Goal: Obtain resource: Obtain resource

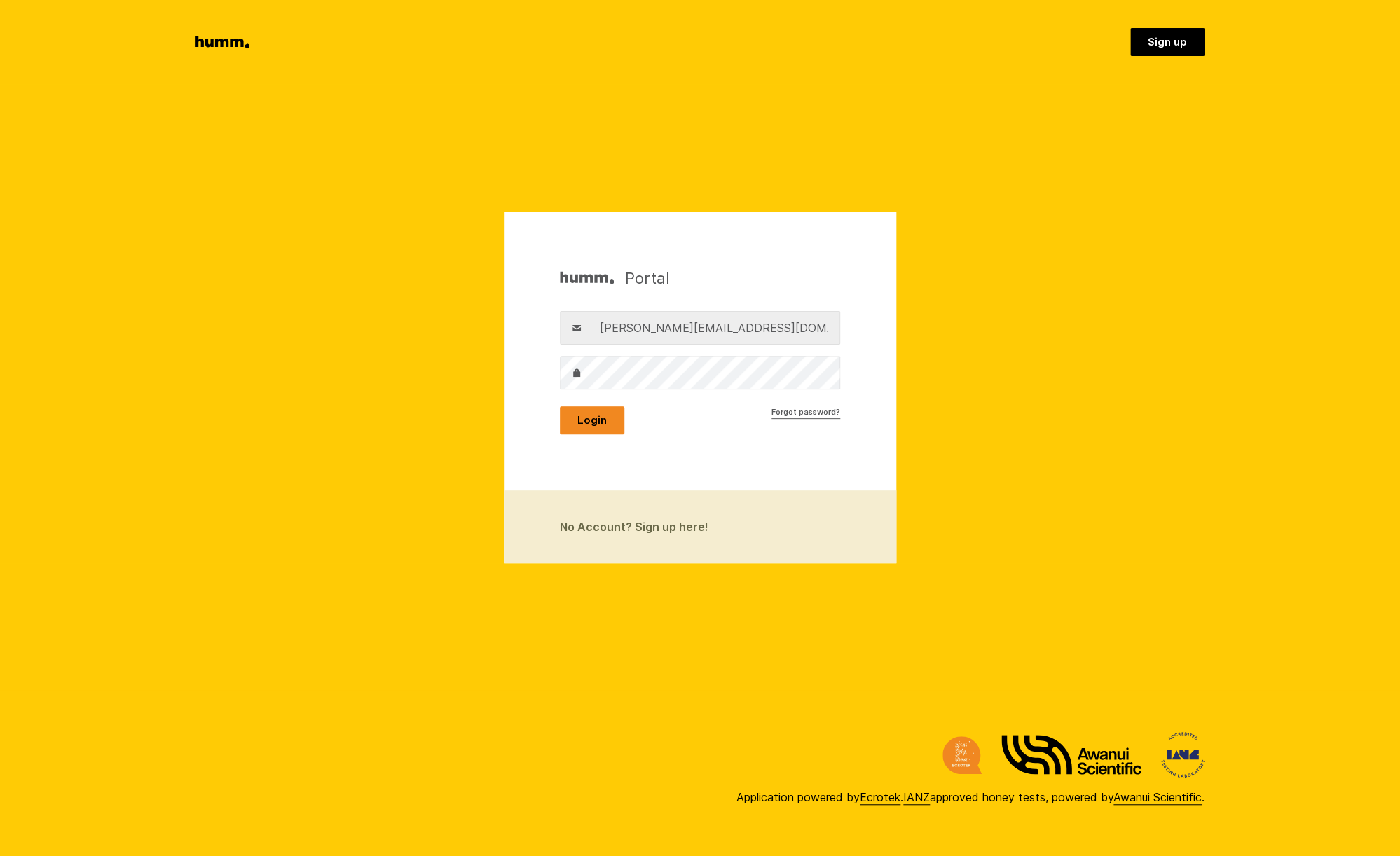
click at [601, 414] on button "Login" at bounding box center [592, 420] width 65 height 28
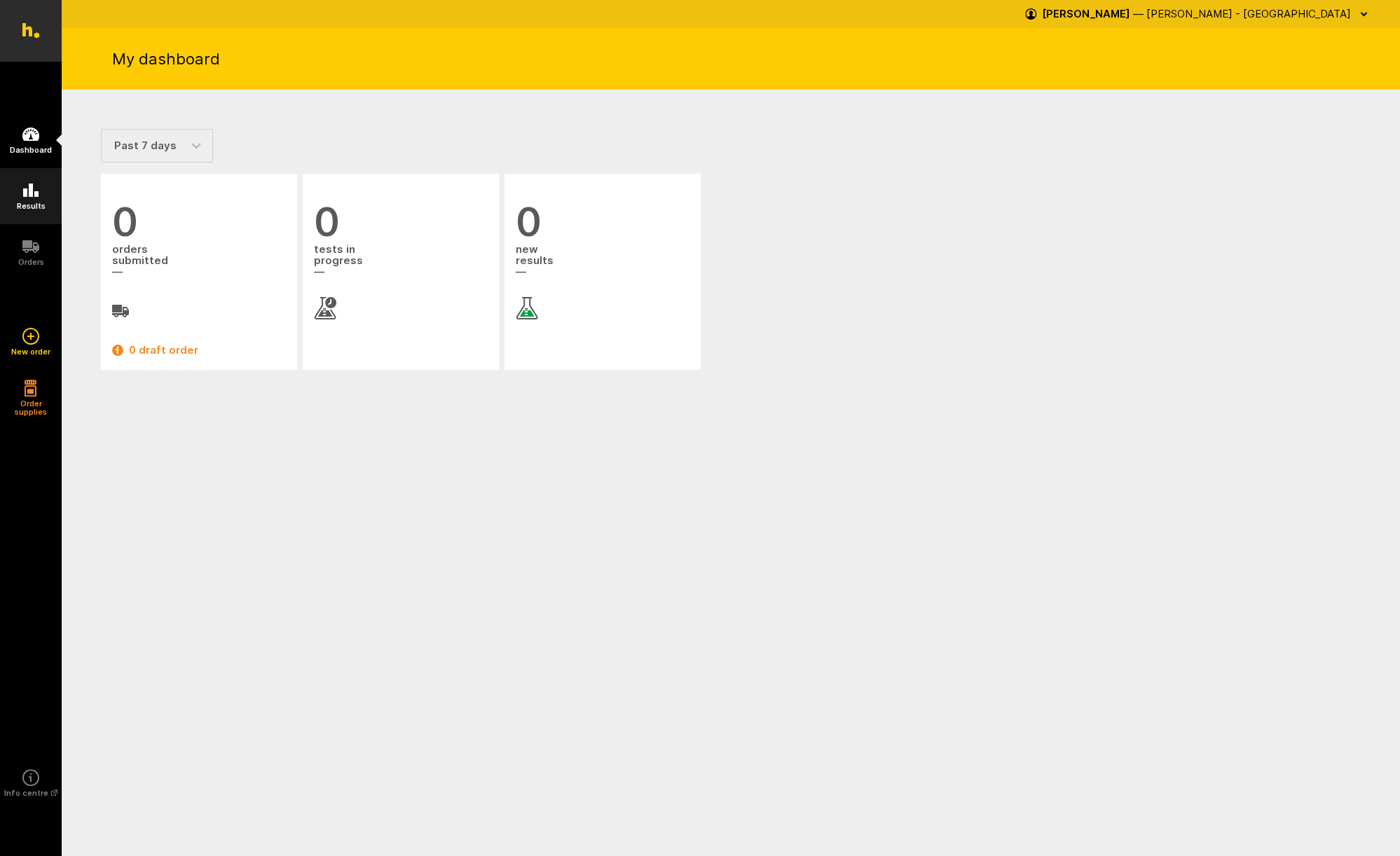
click at [33, 197] on icon at bounding box center [30, 190] width 17 height 17
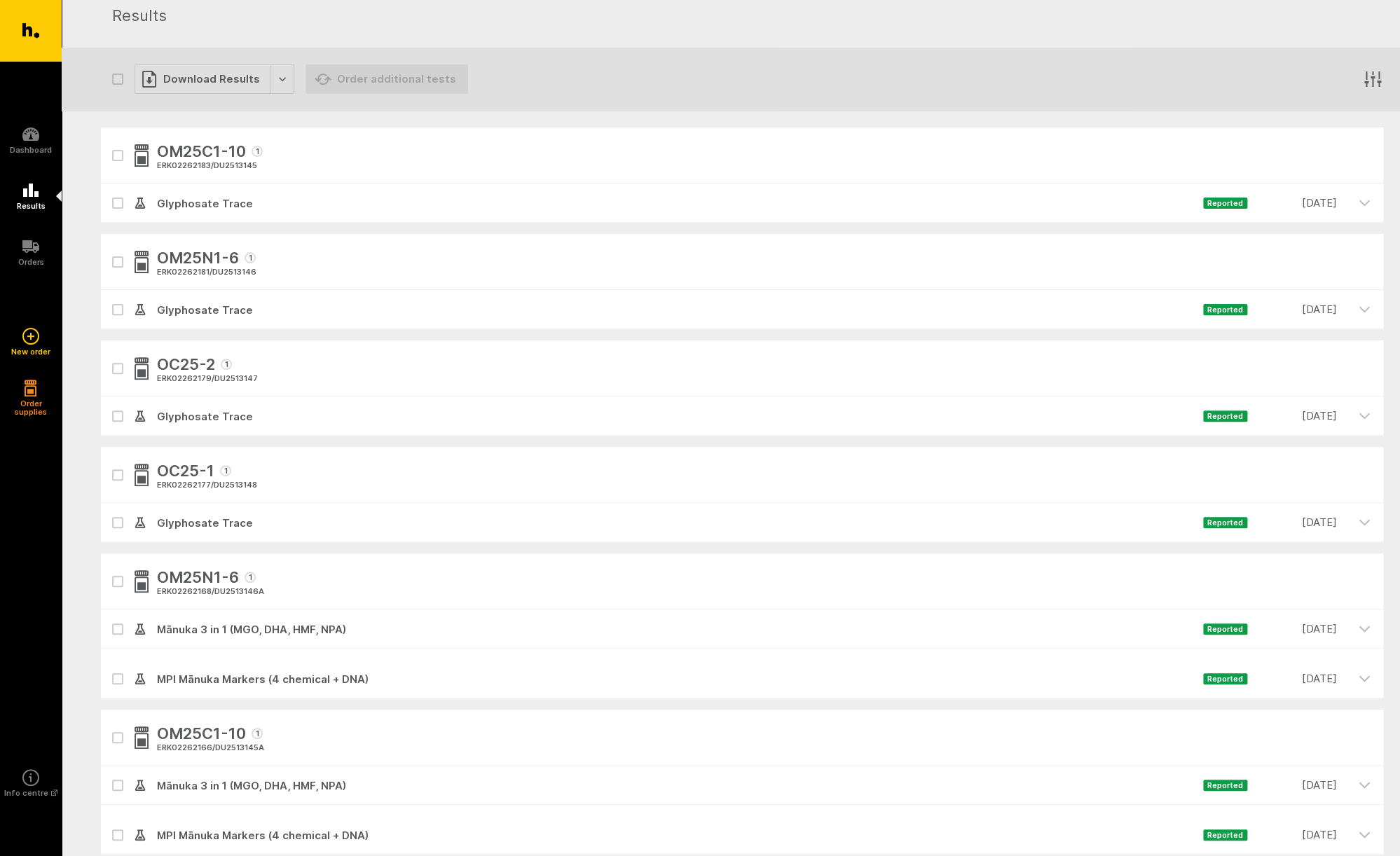
scroll to position [40, 0]
click at [119, 417] on icon at bounding box center [117, 418] width 8 height 6
click at [110, 407] on input "checkbox" at bounding box center [106, 403] width 9 height 9
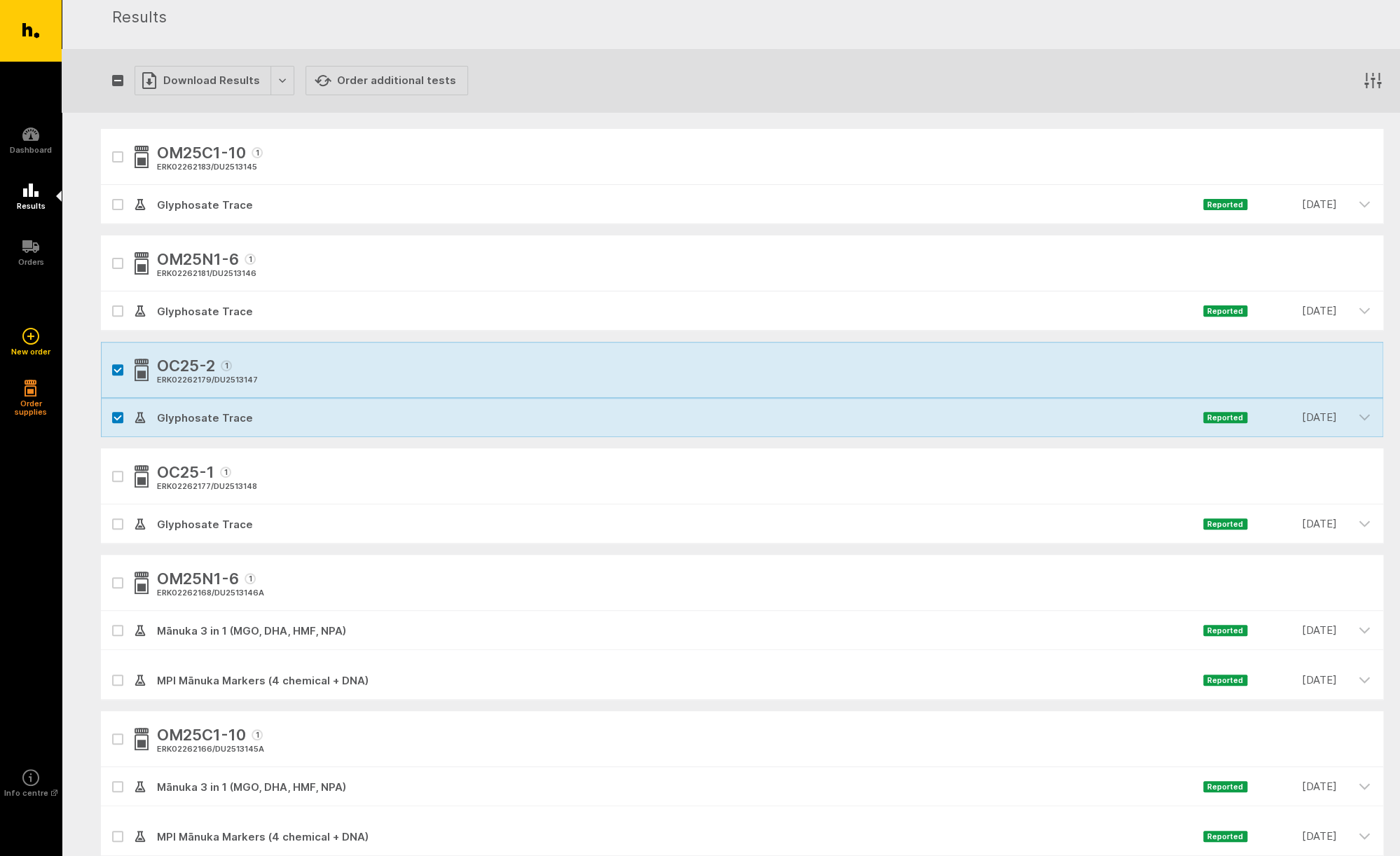
click at [119, 416] on icon at bounding box center [117, 418] width 8 height 6
click at [110, 407] on input "checkbox" at bounding box center [106, 403] width 9 height 9
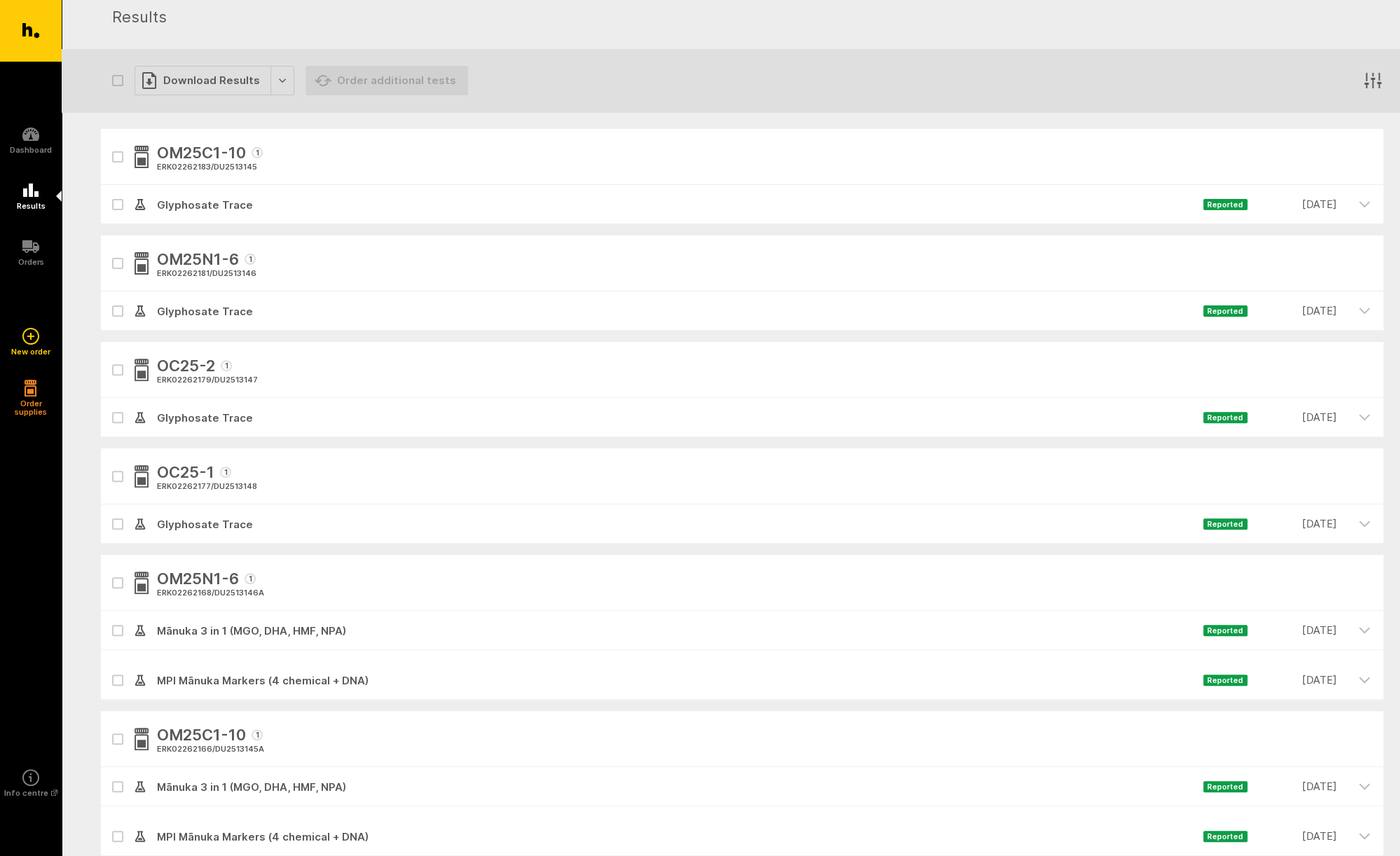
click at [154, 418] on span "Glyphosate Trace" at bounding box center [674, 418] width 1057 height 17
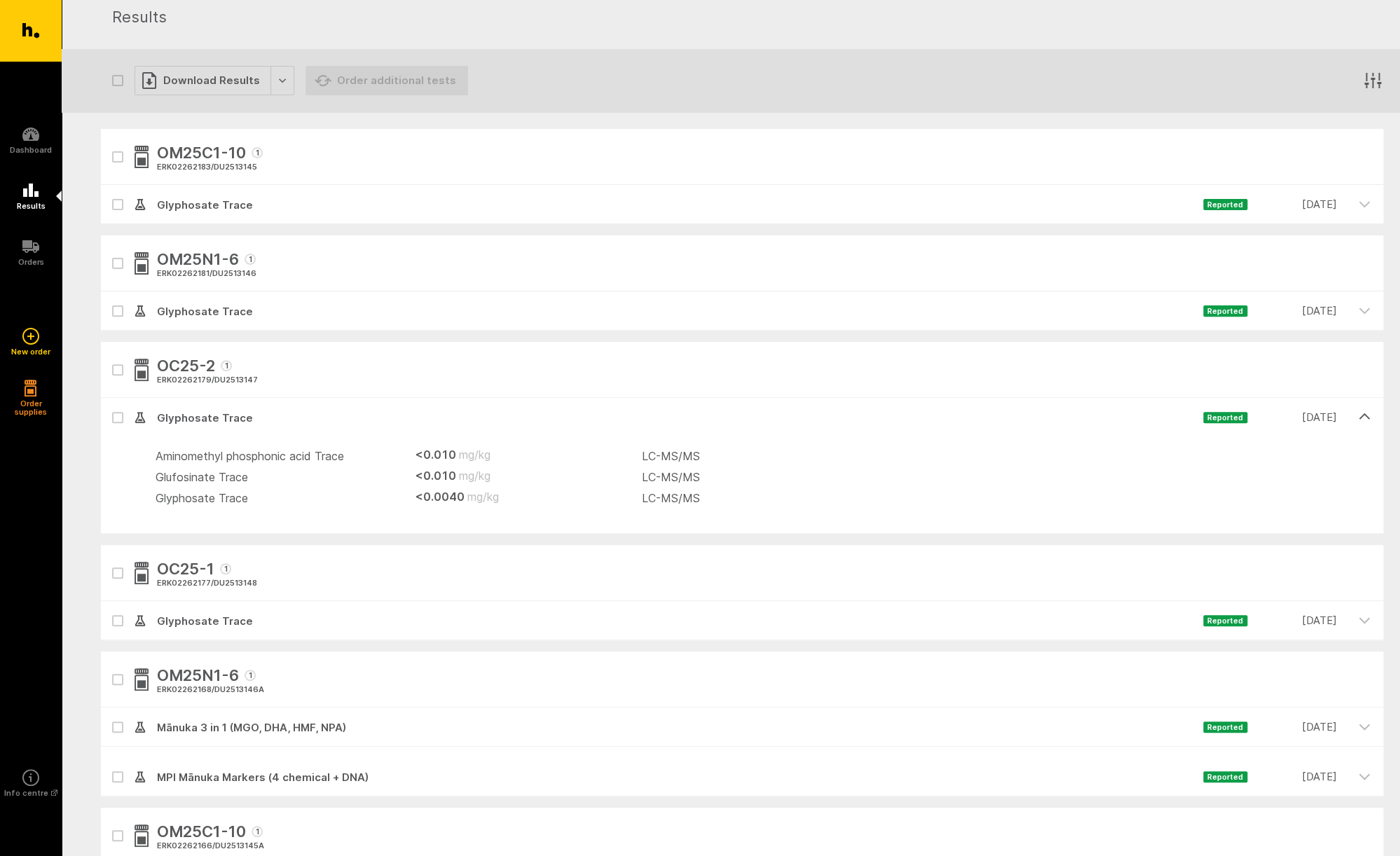
click at [118, 417] on icon at bounding box center [117, 418] width 8 height 6
click at [110, 407] on input "checkbox" at bounding box center [106, 403] width 9 height 9
checkbox input "true"
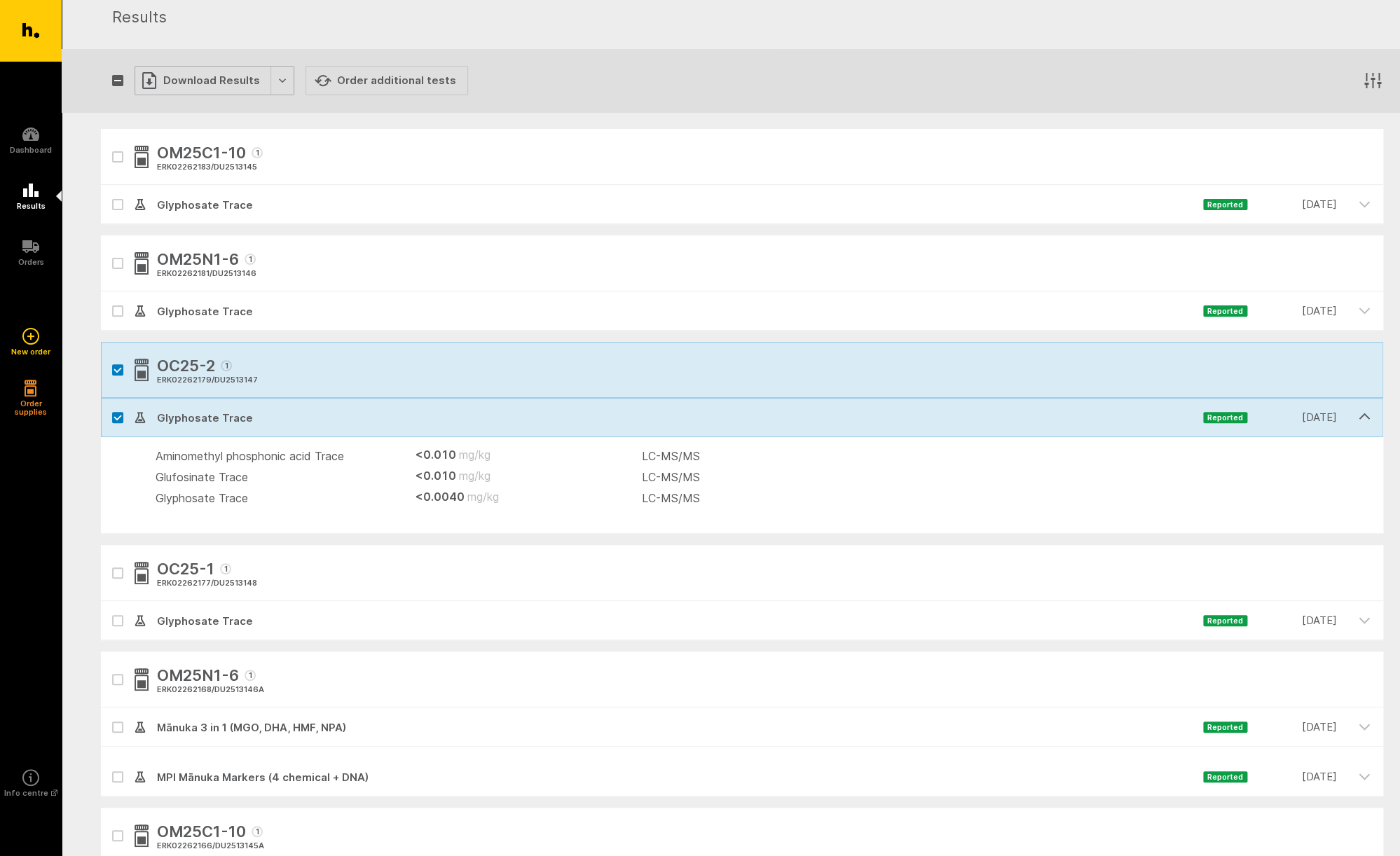
click at [272, 80] on div "Download Results" at bounding box center [215, 81] width 160 height 30
click at [186, 114] on button "Generate Custom Report" at bounding box center [225, 110] width 180 height 29
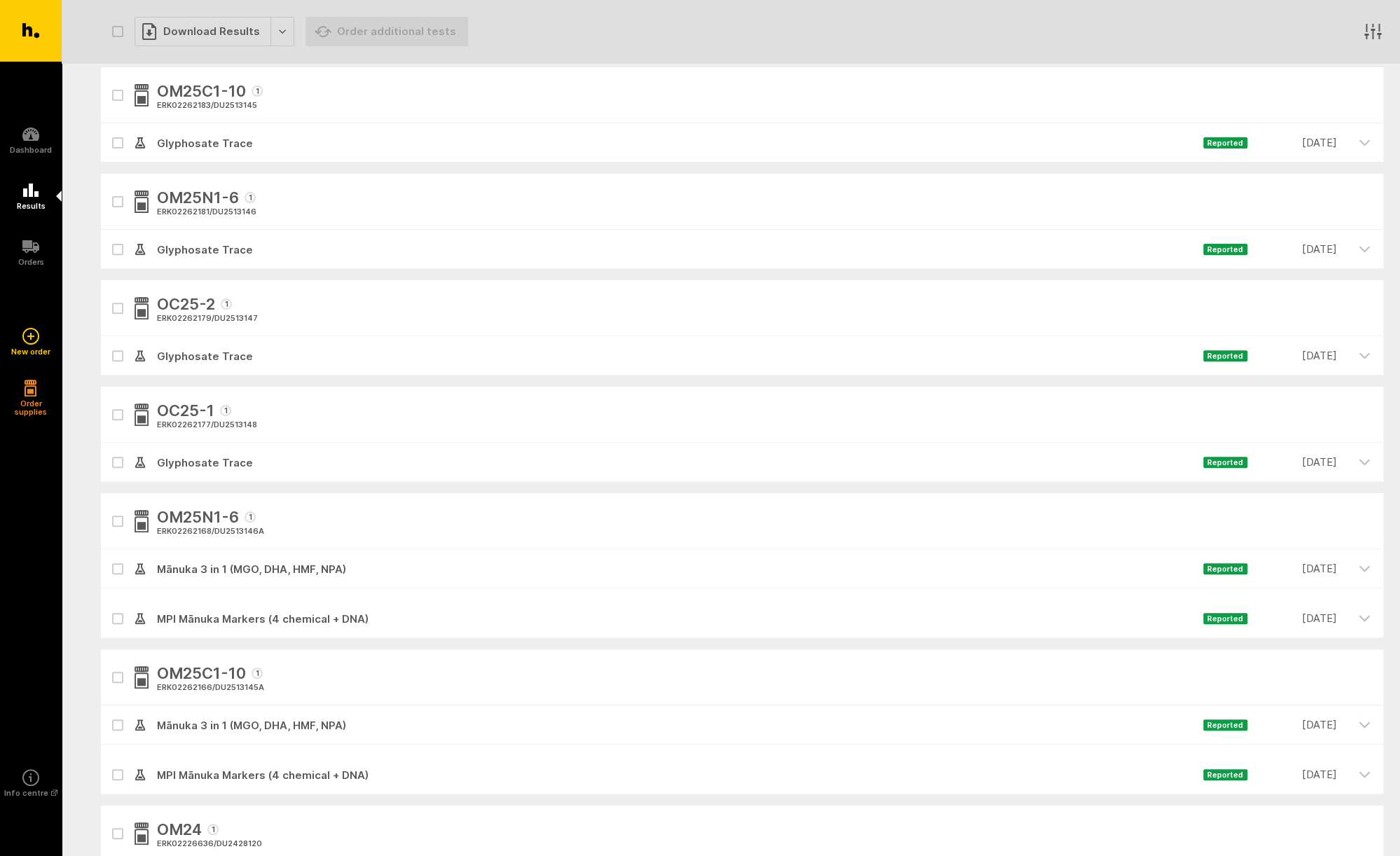
scroll to position [103, 0]
click at [116, 250] on icon at bounding box center [117, 249] width 7 height 5
click at [110, 238] on input "checkbox" at bounding box center [106, 234] width 9 height 9
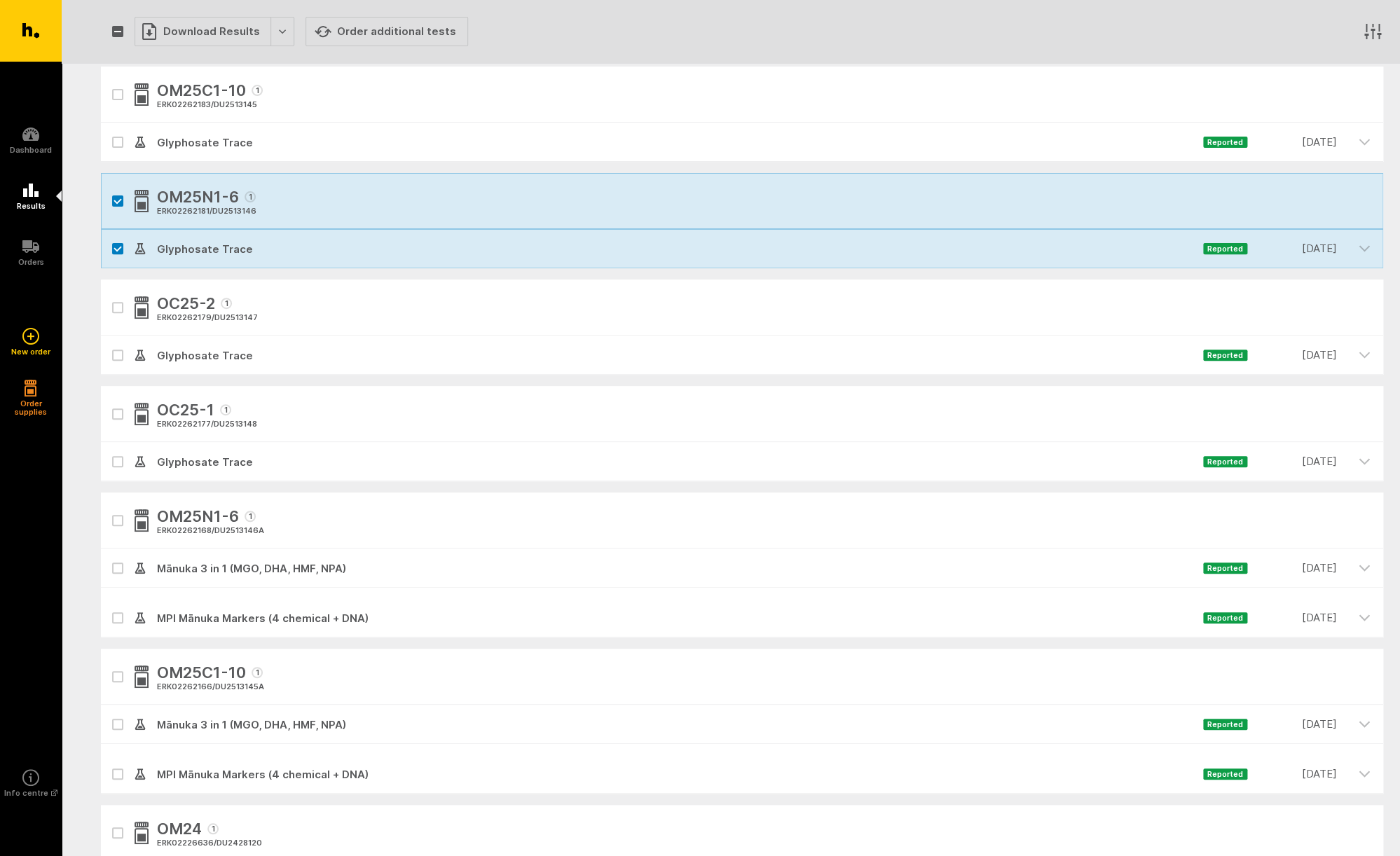
click at [116, 250] on icon at bounding box center [117, 249] width 7 height 5
click at [110, 238] on input "checkbox" at bounding box center [106, 234] width 9 height 9
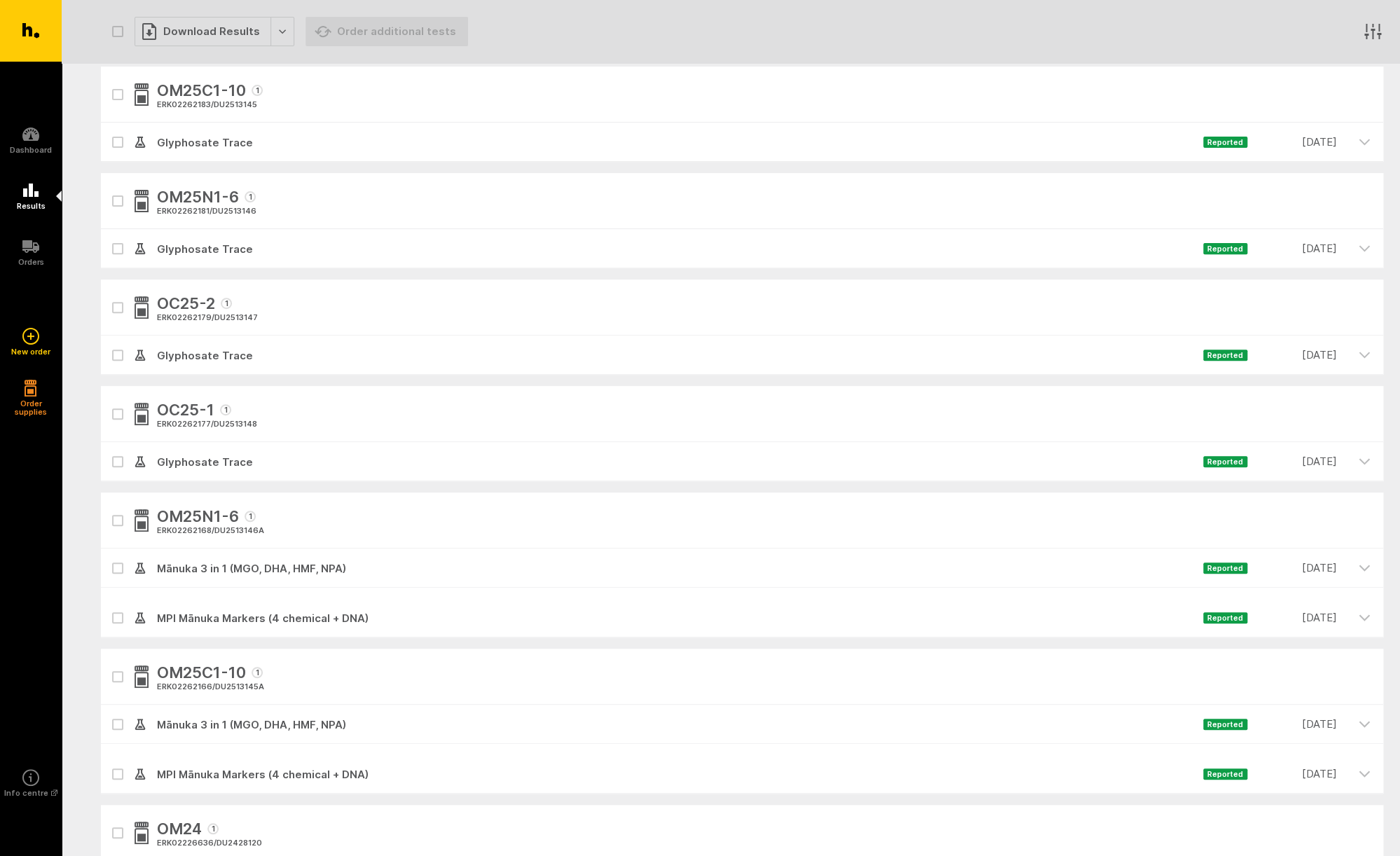
drag, startPoint x: 129, startPoint y: 251, endPoint x: 146, endPoint y: 253, distance: 17.1
click at [129, 251] on div at bounding box center [118, 249] width 33 height 40
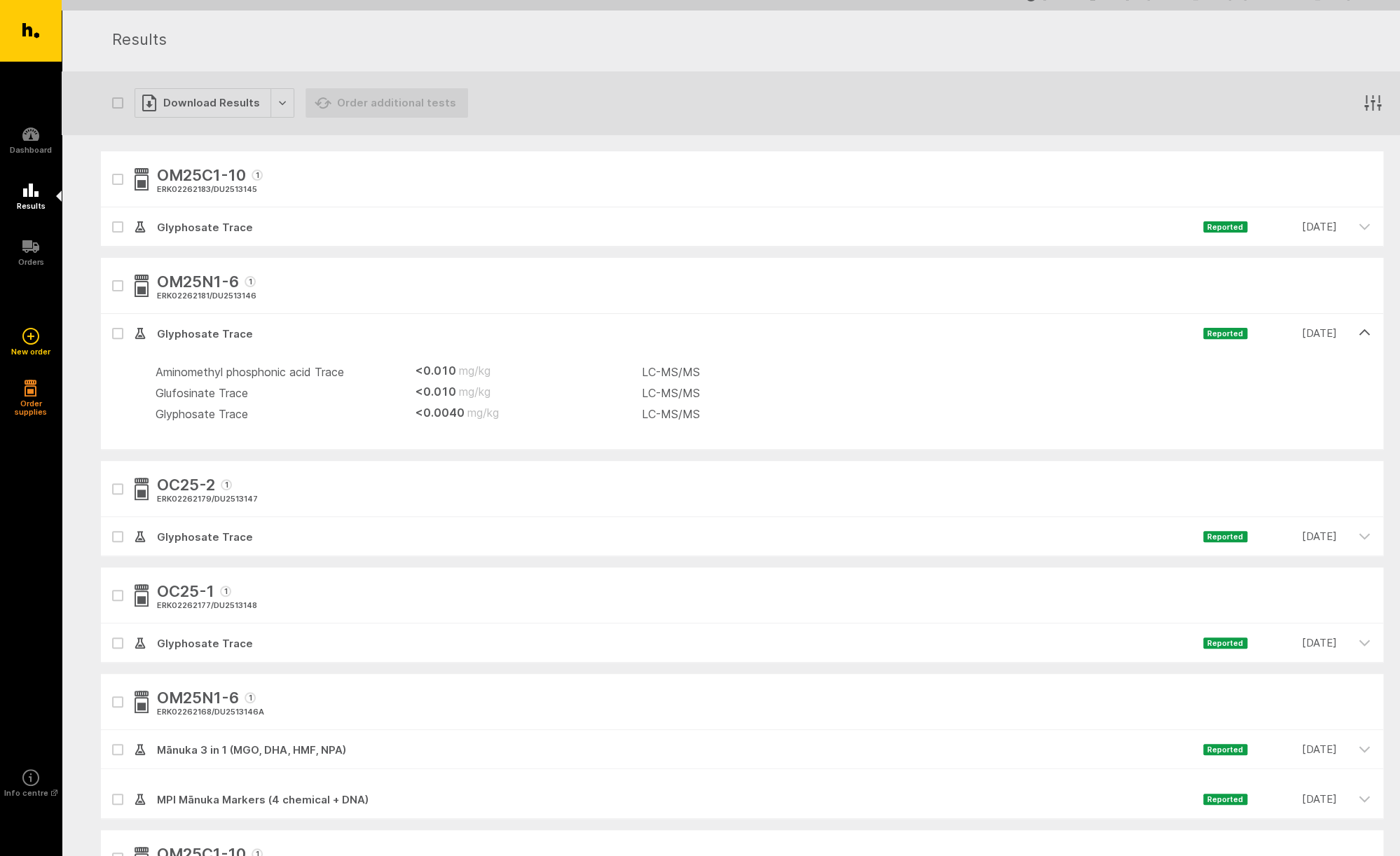
scroll to position [10, 0]
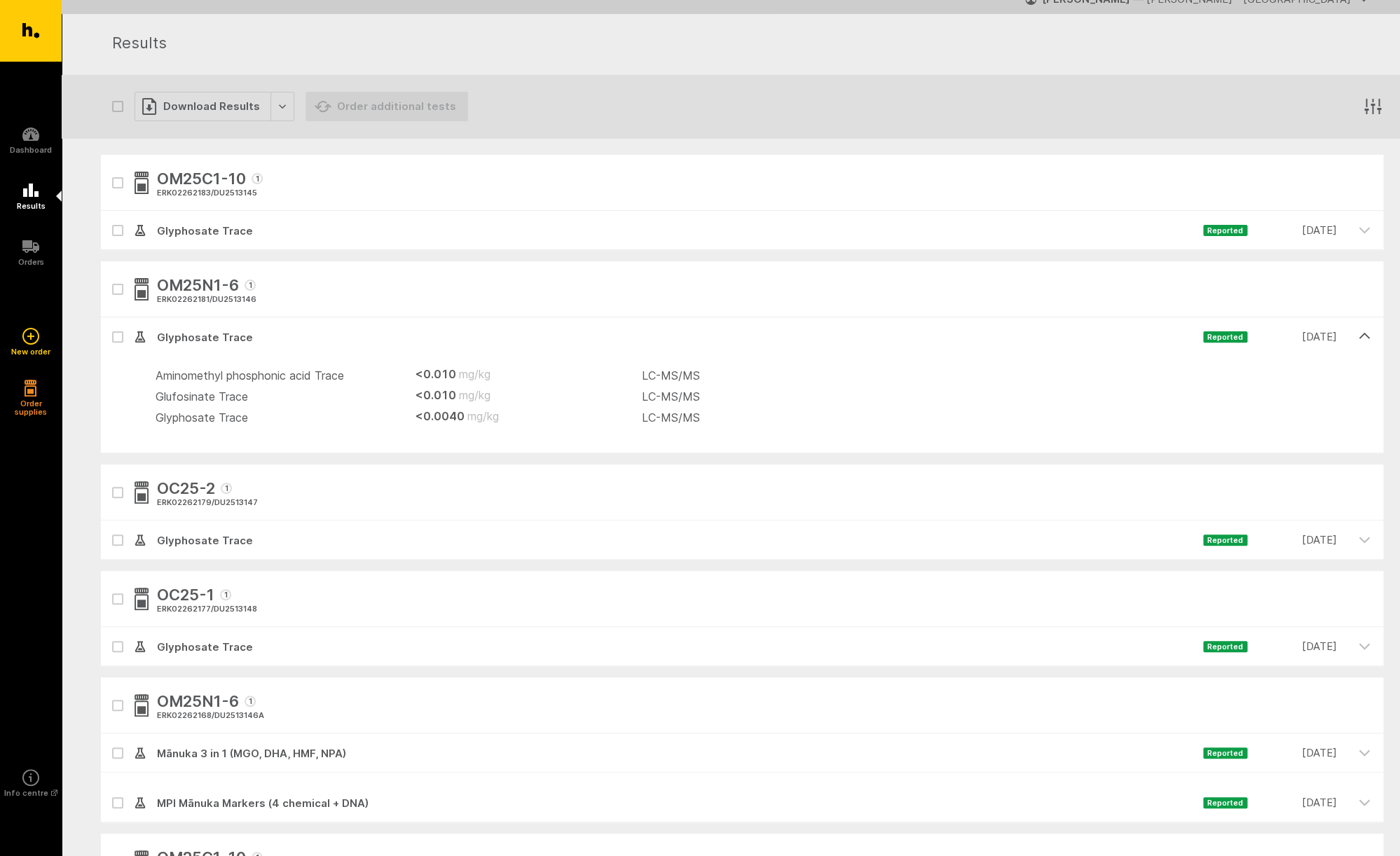
click at [120, 336] on icon at bounding box center [117, 337] width 7 height 5
click at [110, 326] on input "checkbox" at bounding box center [106, 322] width 9 height 9
checkbox input "true"
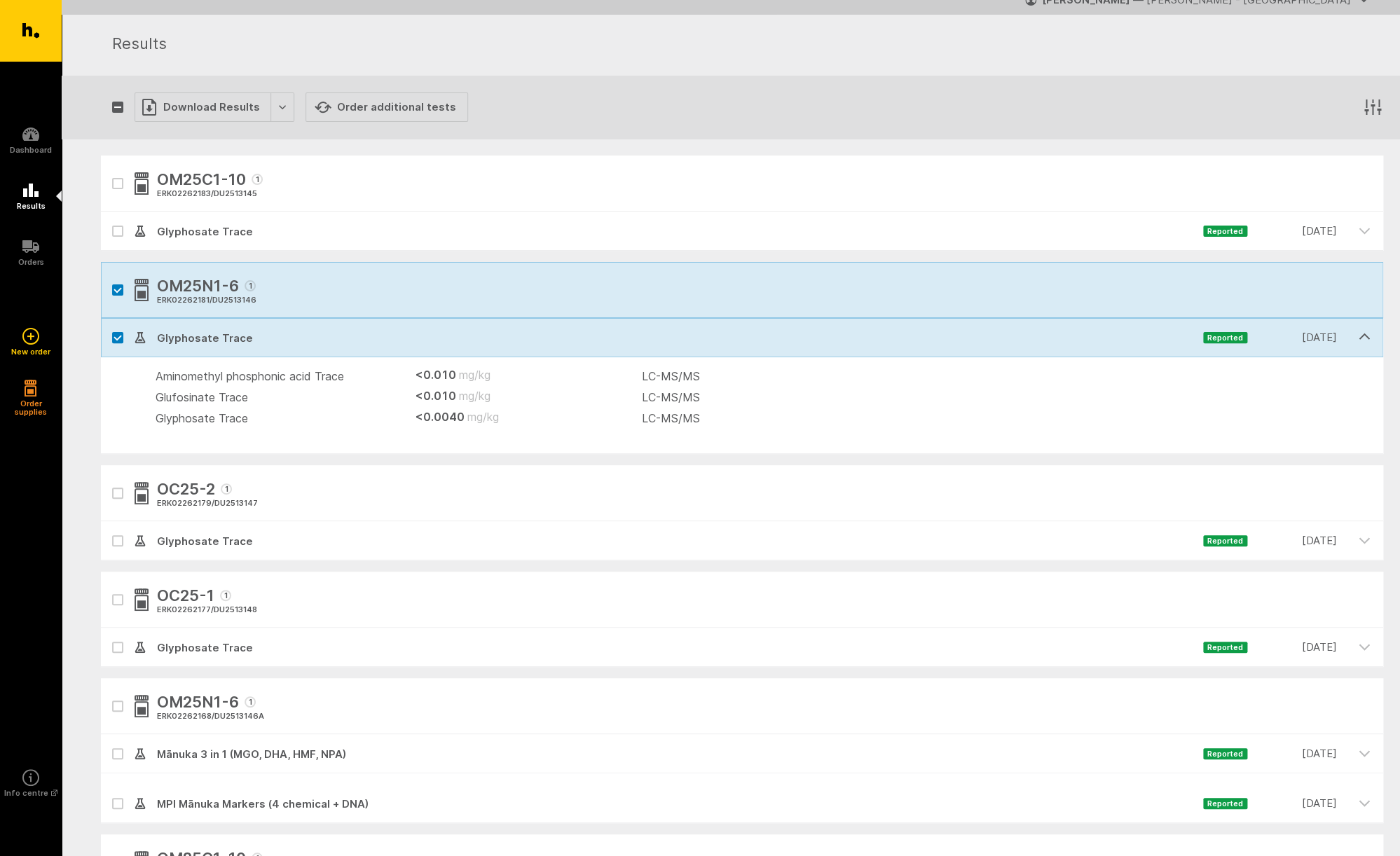
scroll to position [0, 0]
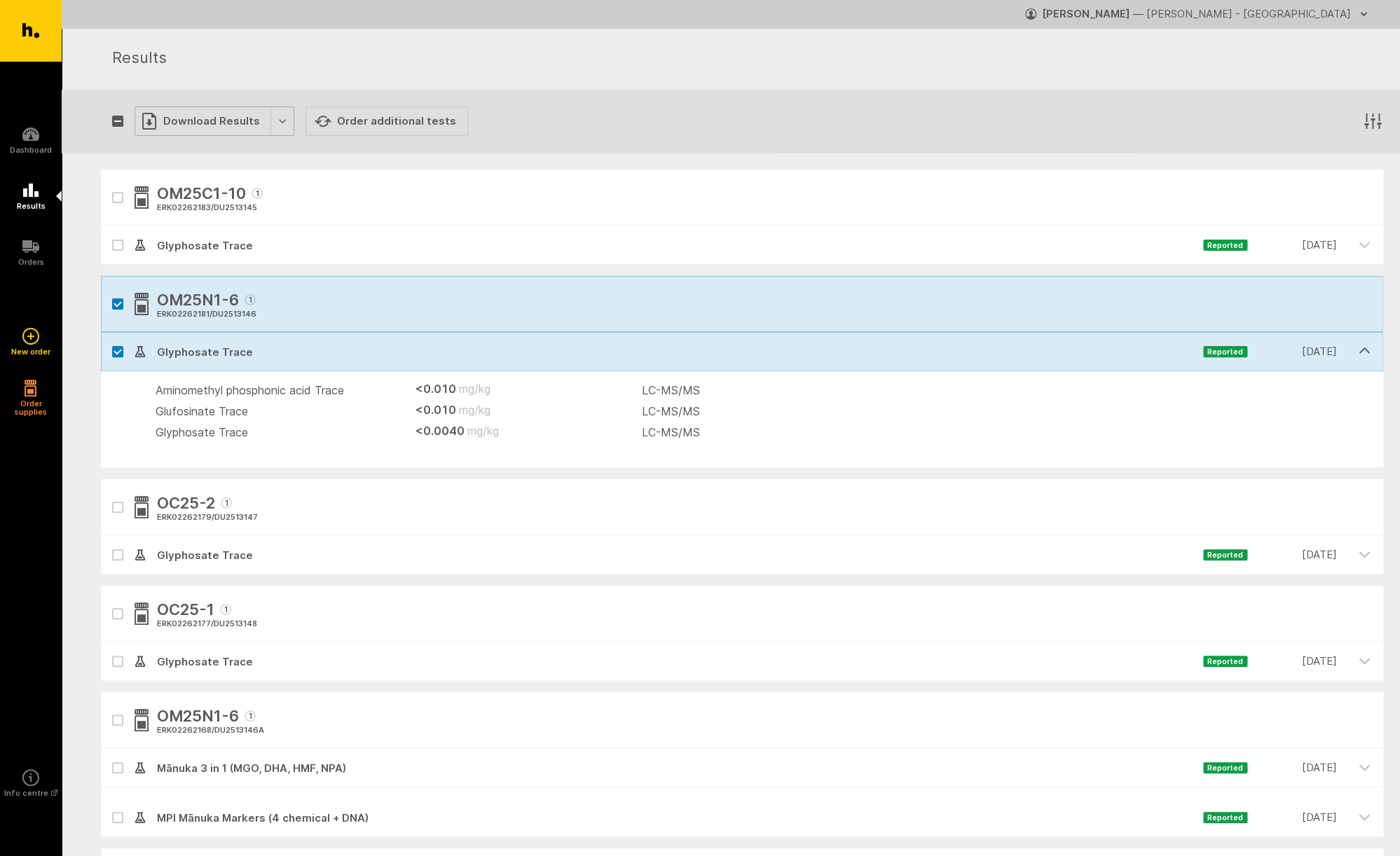
click at [278, 117] on div "Download Results" at bounding box center [215, 121] width 160 height 30
click at [241, 154] on button "Generate Custom Report" at bounding box center [225, 151] width 180 height 29
